Goal: Transaction & Acquisition: Subscribe to service/newsletter

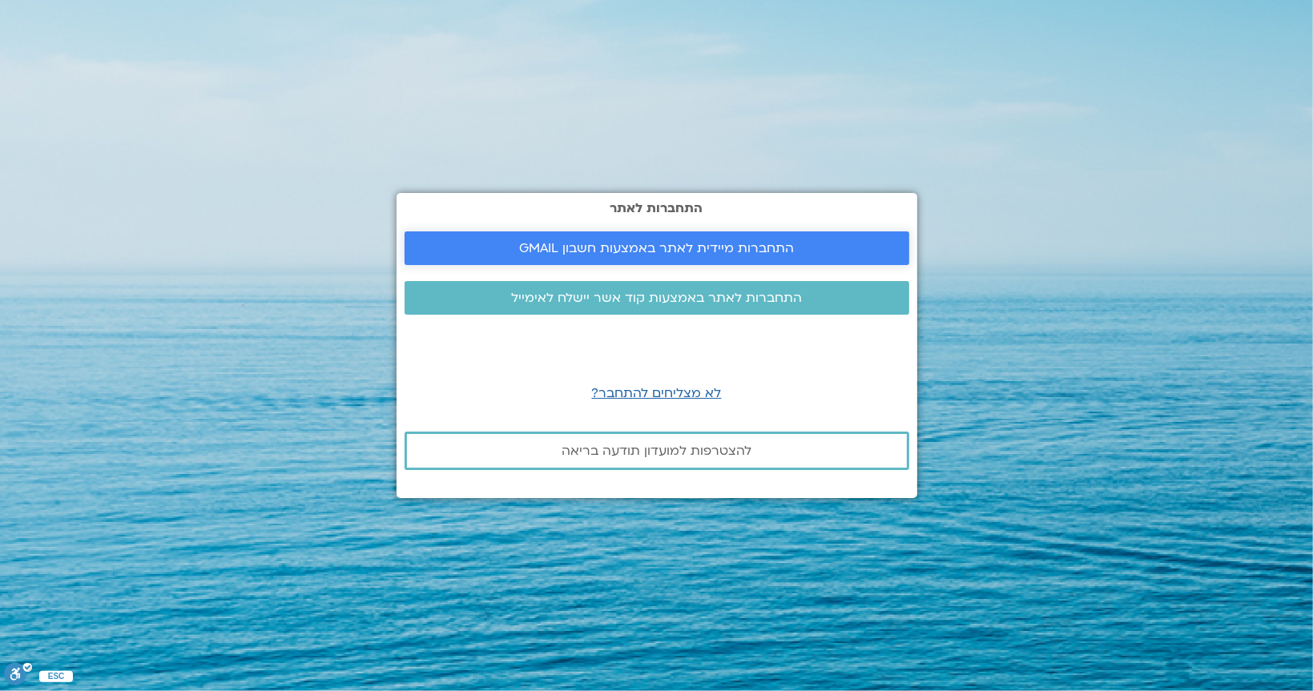
click at [644, 241] on span "התחברות מיידית לאתר באמצעות חשבון GMAIL" at bounding box center [656, 248] width 275 height 14
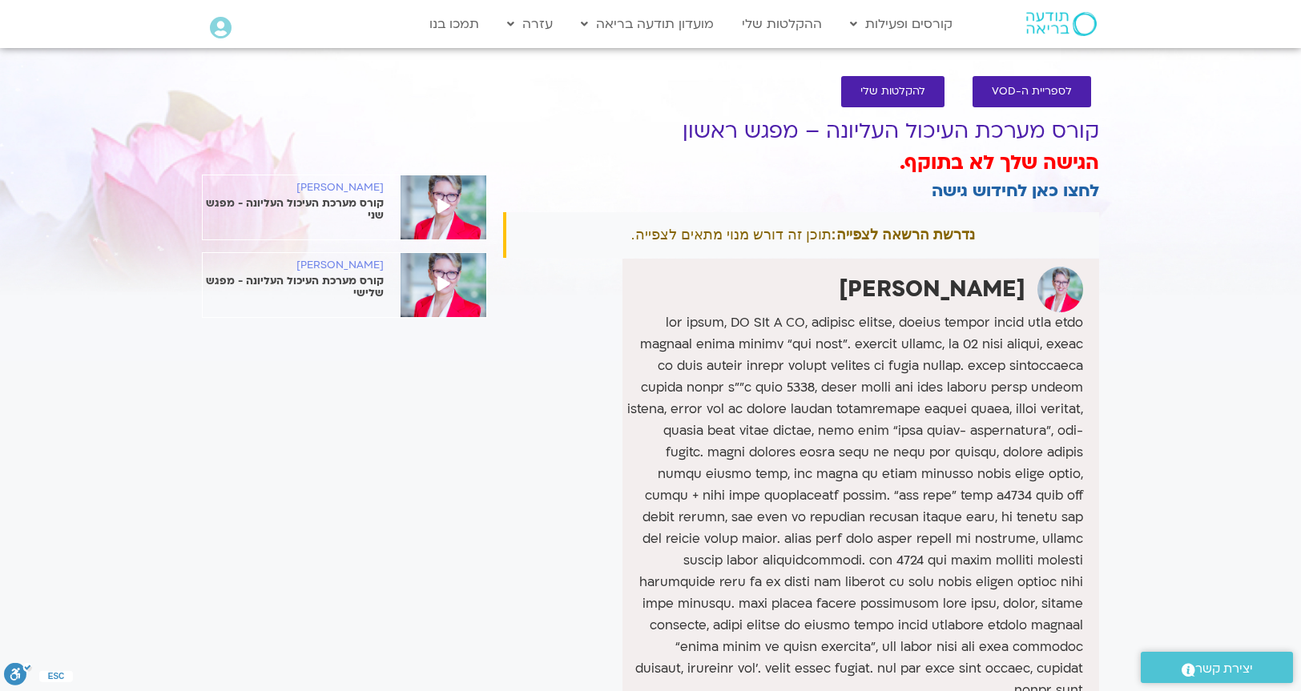
click at [1024, 187] on link "לחצו כאן לחידוש גישה" at bounding box center [1015, 190] width 167 height 23
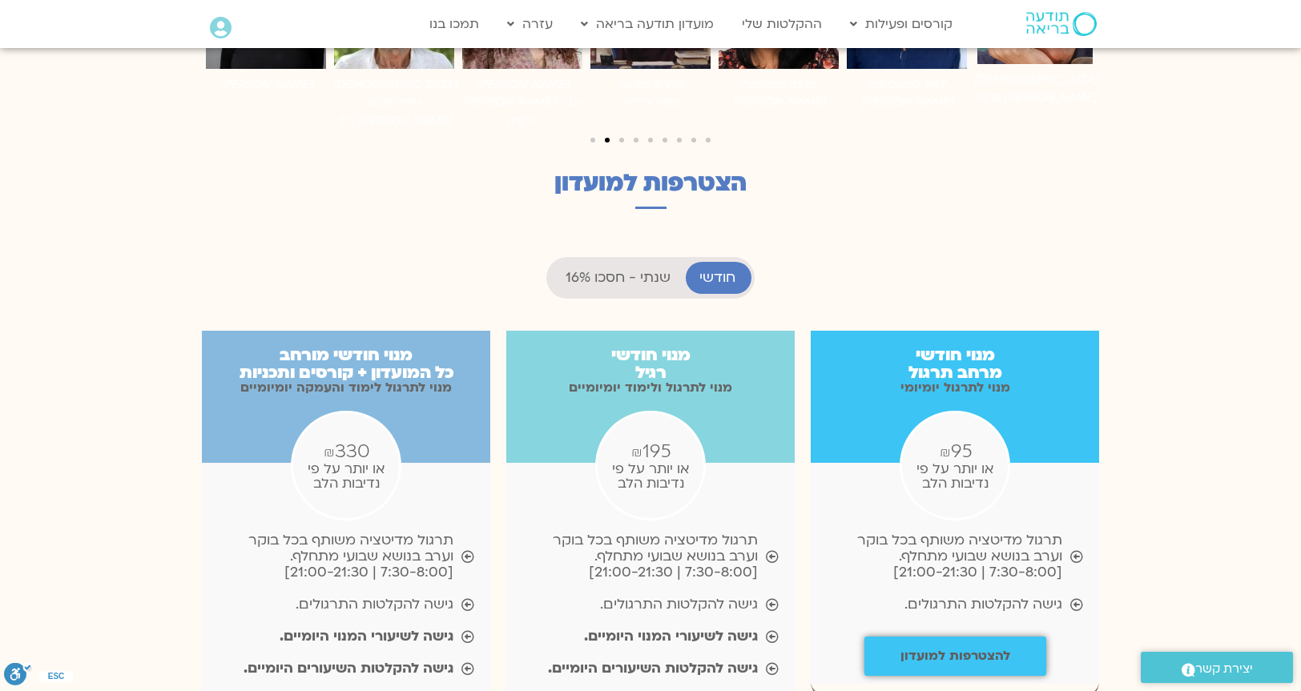
scroll to position [1442, 0]
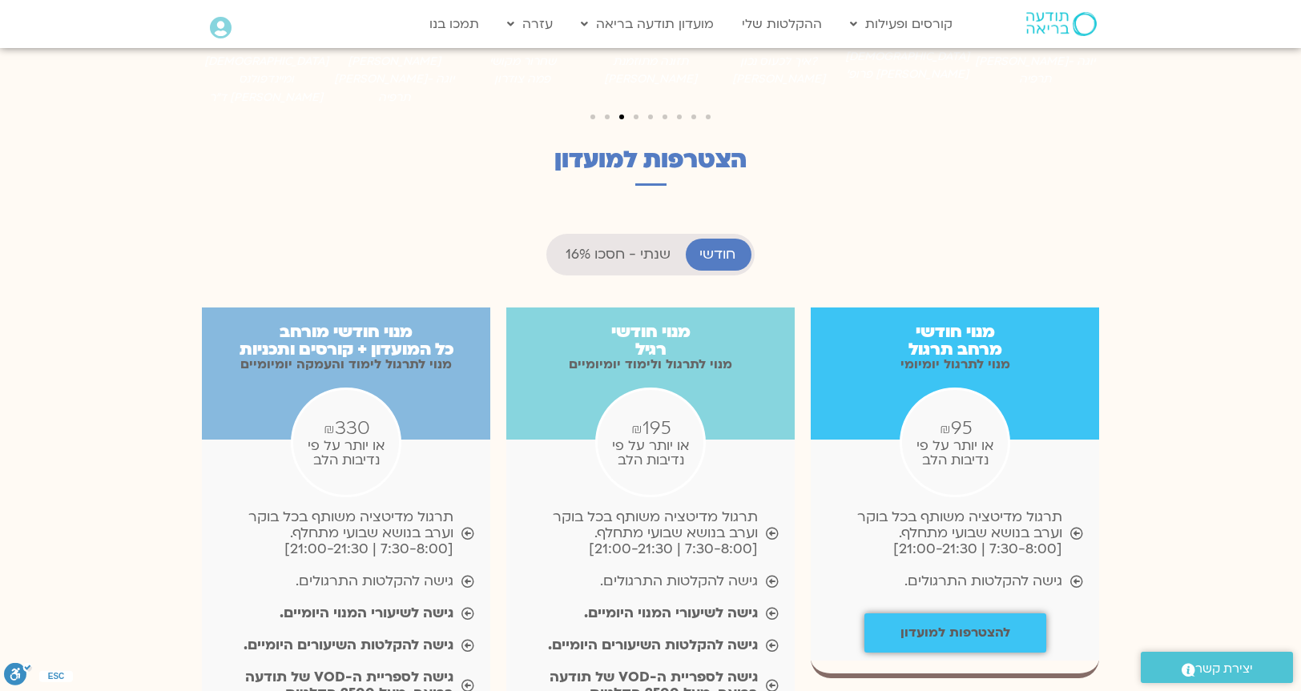
click at [977, 509] on span "תרגול מדיטציה משותף בכל בוקר וערב בנושא שבועי מתחלף. [7:30-8:00 | 21:00-21:30]" at bounding box center [944, 533] width 235 height 48
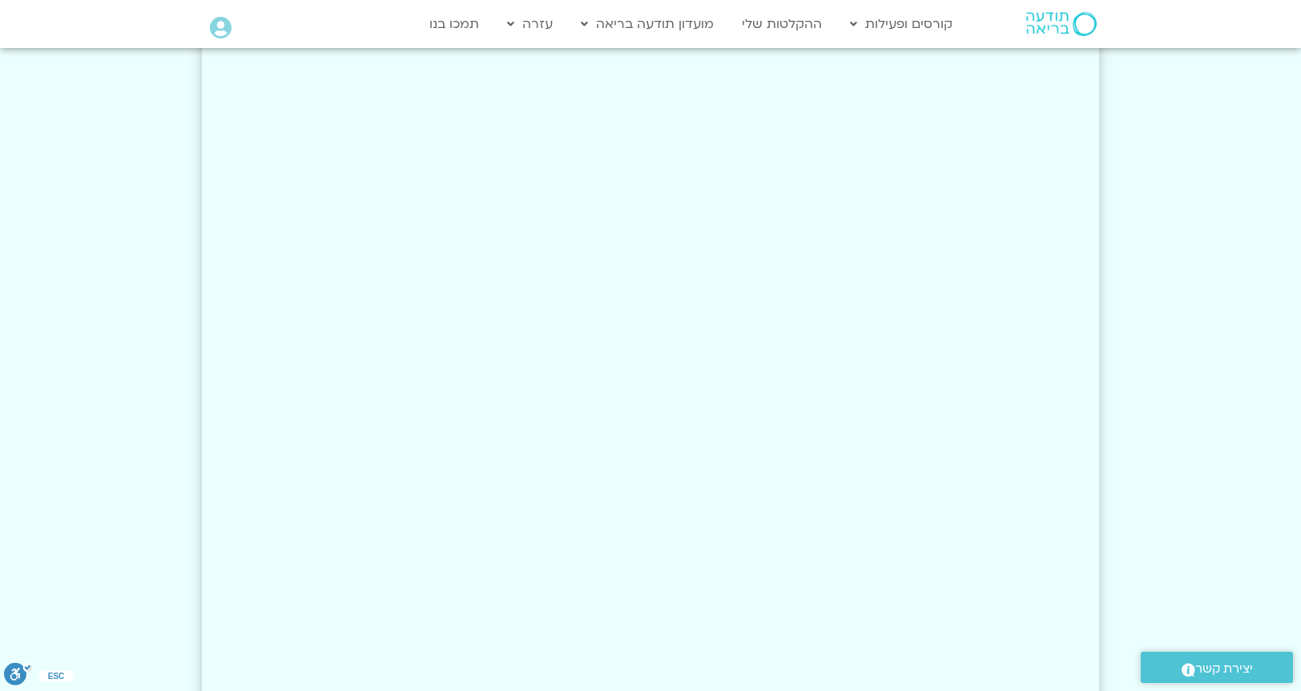
scroll to position [3124, 0]
